Goal: Navigation & Orientation: Find specific page/section

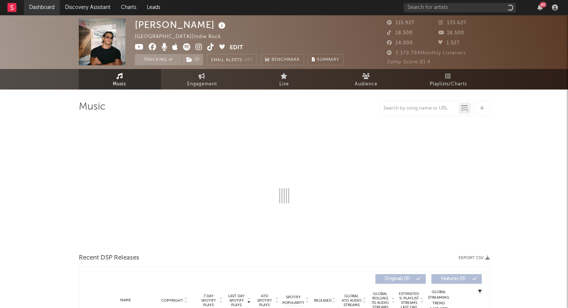
click at [40, 12] on link "Dashboard" at bounding box center [42, 7] width 36 height 15
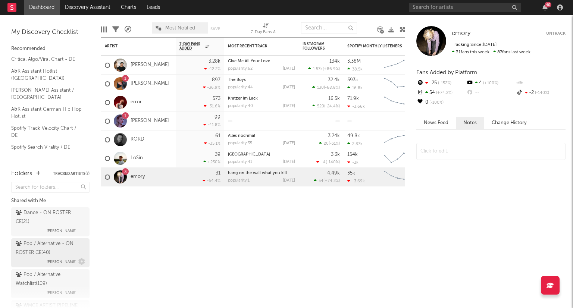
click at [62, 254] on div "Pop / Alternative - ON ROSTER CE ( 40 )" at bounding box center [50, 249] width 68 height 18
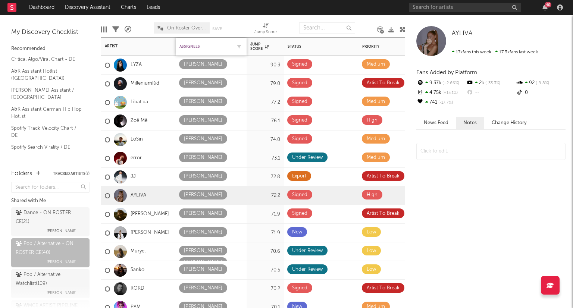
click at [191, 45] on div "Assignees" at bounding box center [205, 46] width 52 height 4
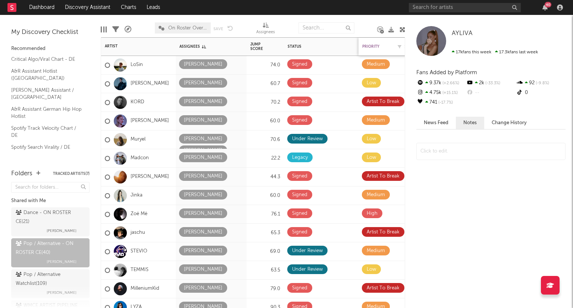
click at [375, 47] on div "Priority" at bounding box center [377, 46] width 30 height 4
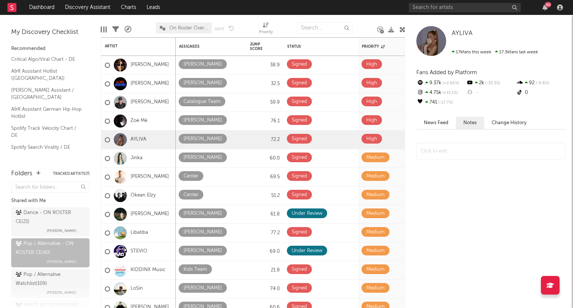
click at [84, 23] on div "My Discovery Checklist Recommended Critical Algo/Viral Chart - DE A&R Assistant…" at bounding box center [50, 88] width 101 height 147
drag, startPoint x: 40, startPoint y: 4, endPoint x: 47, endPoint y: 2, distance: 6.9
click at [40, 4] on link "Dashboard" at bounding box center [42, 7] width 36 height 15
